Goal: Find specific page/section: Find specific page/section

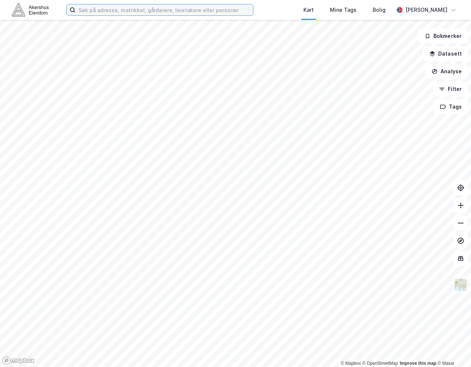
click at [188, 9] on input at bounding box center [163, 9] width 177 height 11
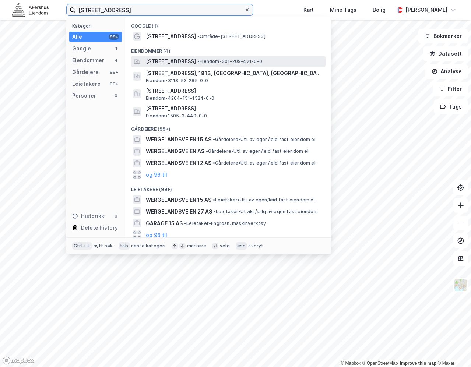
type input "[STREET_ADDRESS]"
click at [177, 58] on span "[STREET_ADDRESS]" at bounding box center [171, 61] width 50 height 9
